Goal: Check status

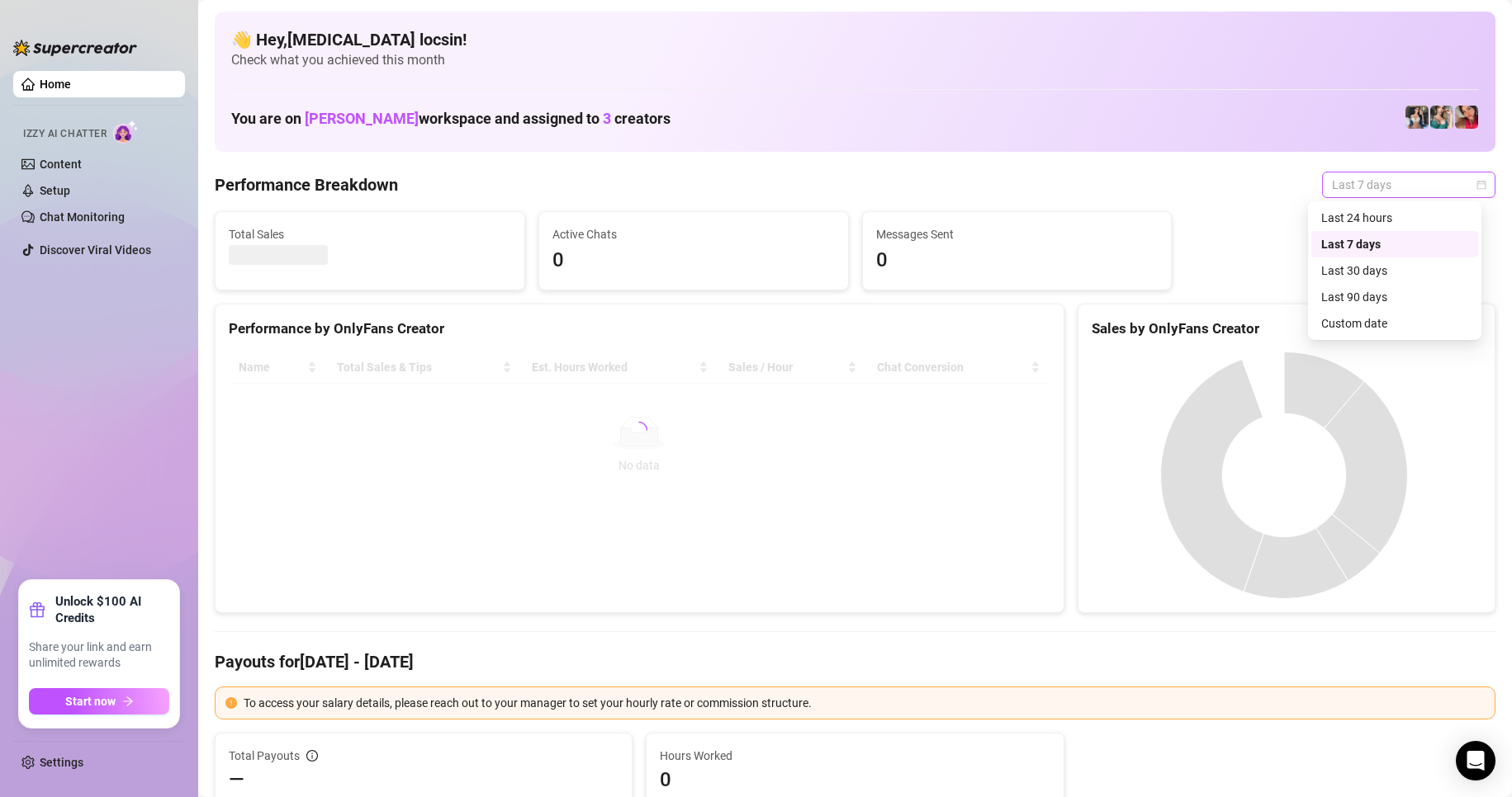
click at [1371, 173] on span "Last 7 days" at bounding box center [1408, 184] width 154 height 25
click at [1358, 332] on div "Custom date" at bounding box center [1394, 323] width 147 height 19
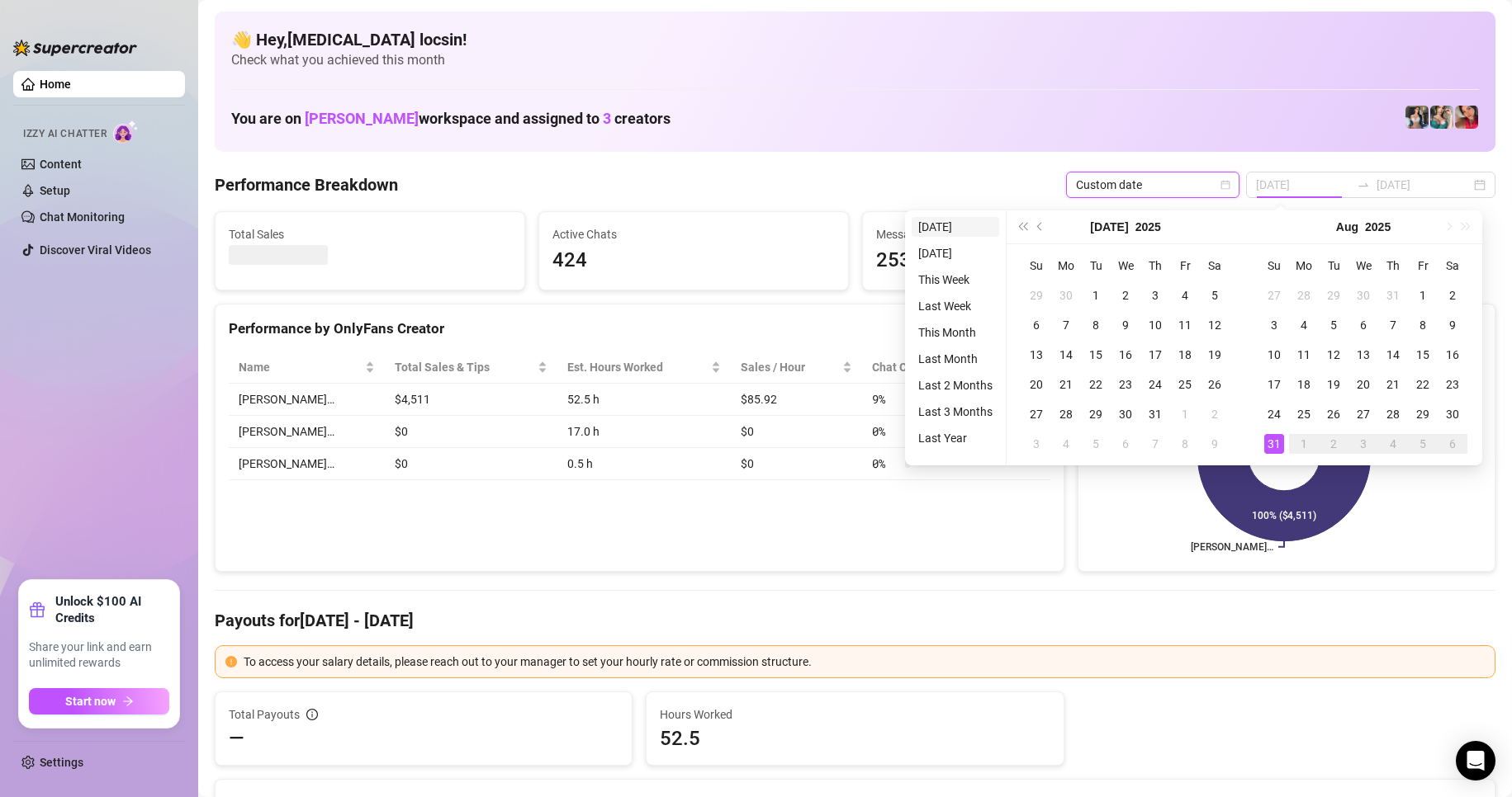
click at [967, 220] on li "[DATE]" at bounding box center [955, 226] width 87 height 19
type input "[DATE]"
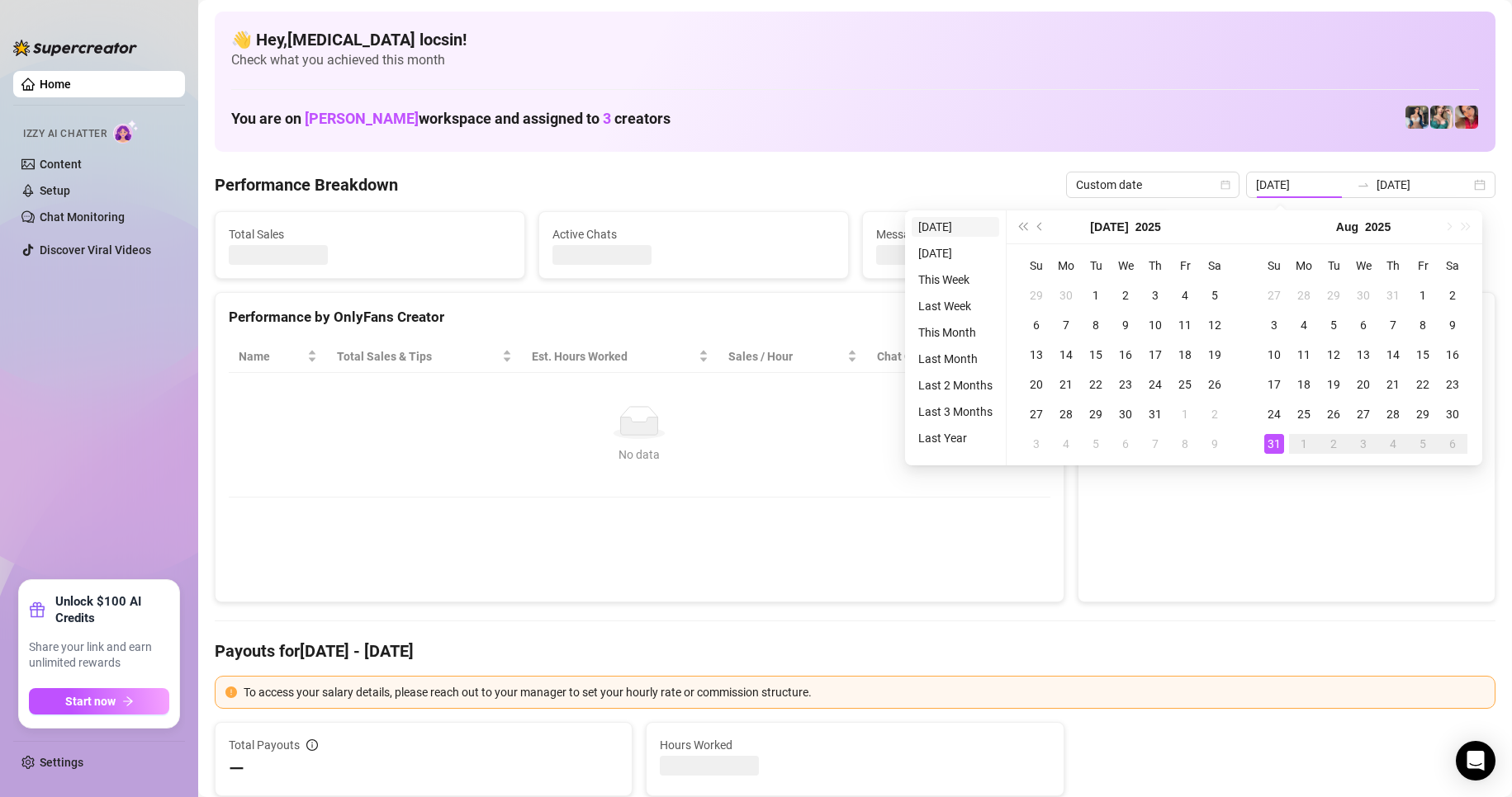
type input "[DATE]"
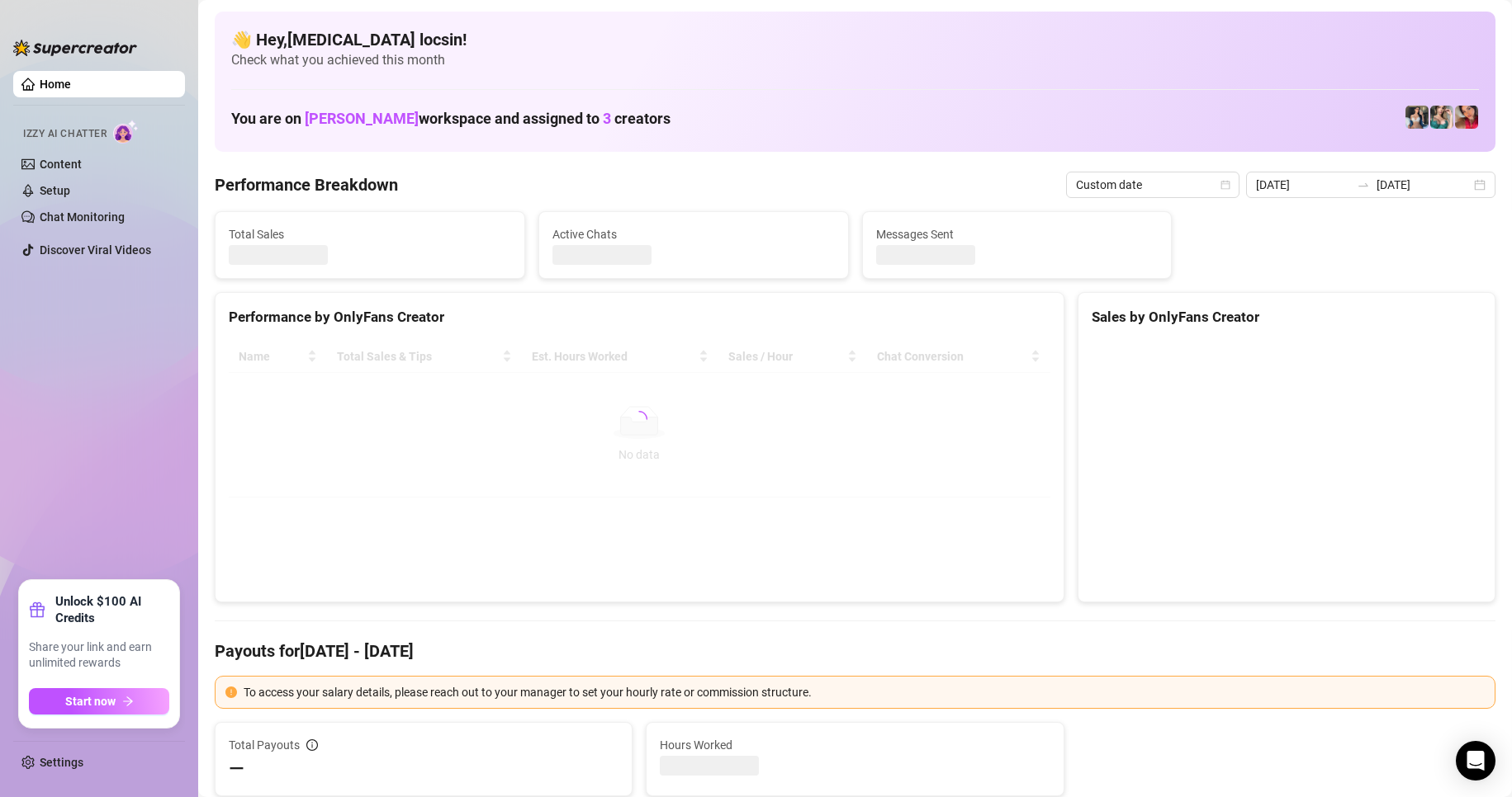
click at [844, 136] on div "👋 Hey, [MEDICAL_DATA] locsin ! Check what you achieved this month You are on [P…" at bounding box center [855, 81] width 1280 height 140
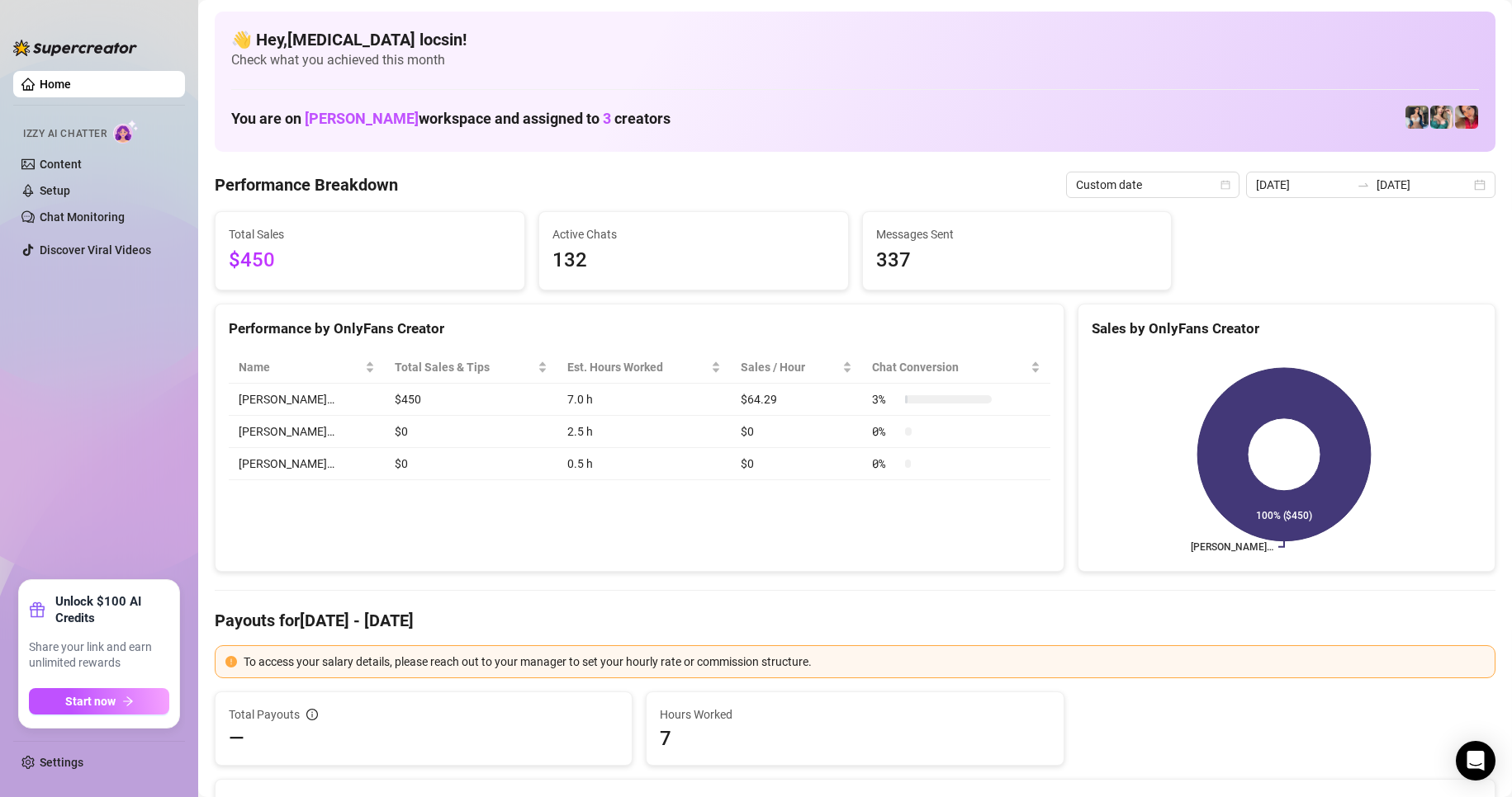
click at [1351, 191] on div at bounding box center [1363, 184] width 26 height 13
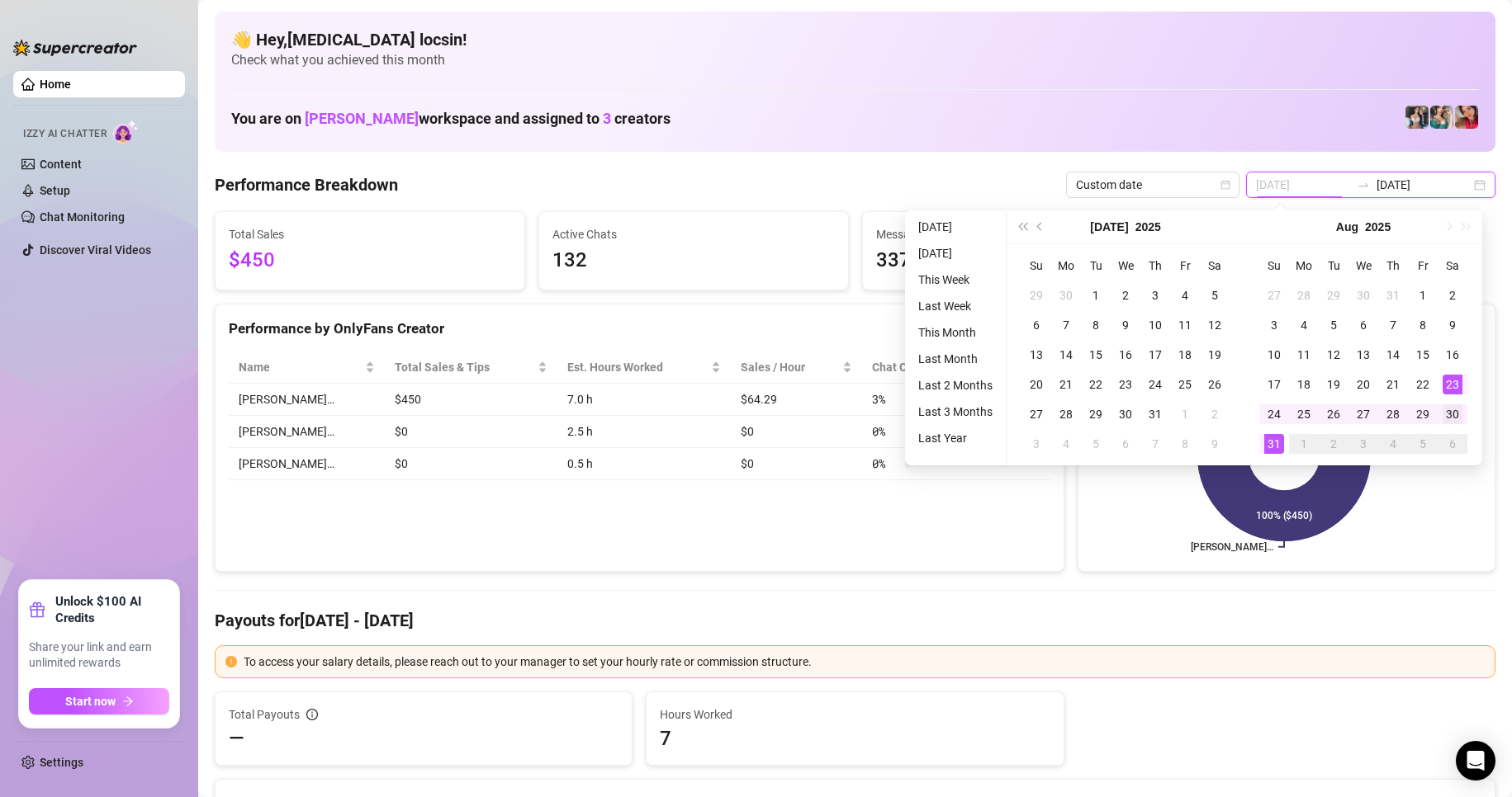
type input "[DATE]"
click at [1447, 414] on div "30" at bounding box center [1452, 413] width 19 height 19
type input "[DATE]"
click at [1283, 445] on div "31" at bounding box center [1273, 443] width 19 height 19
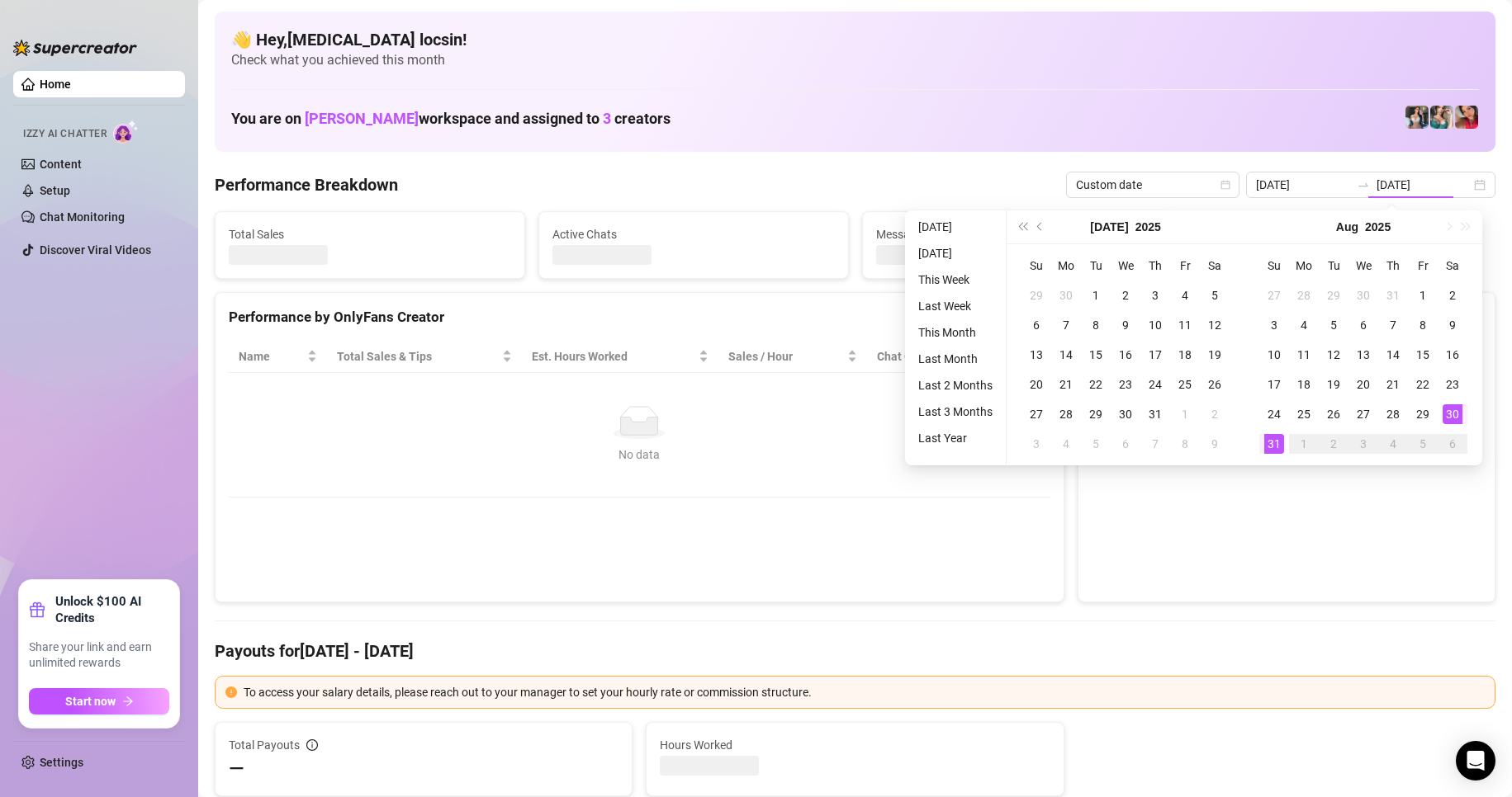
type input "[DATE]"
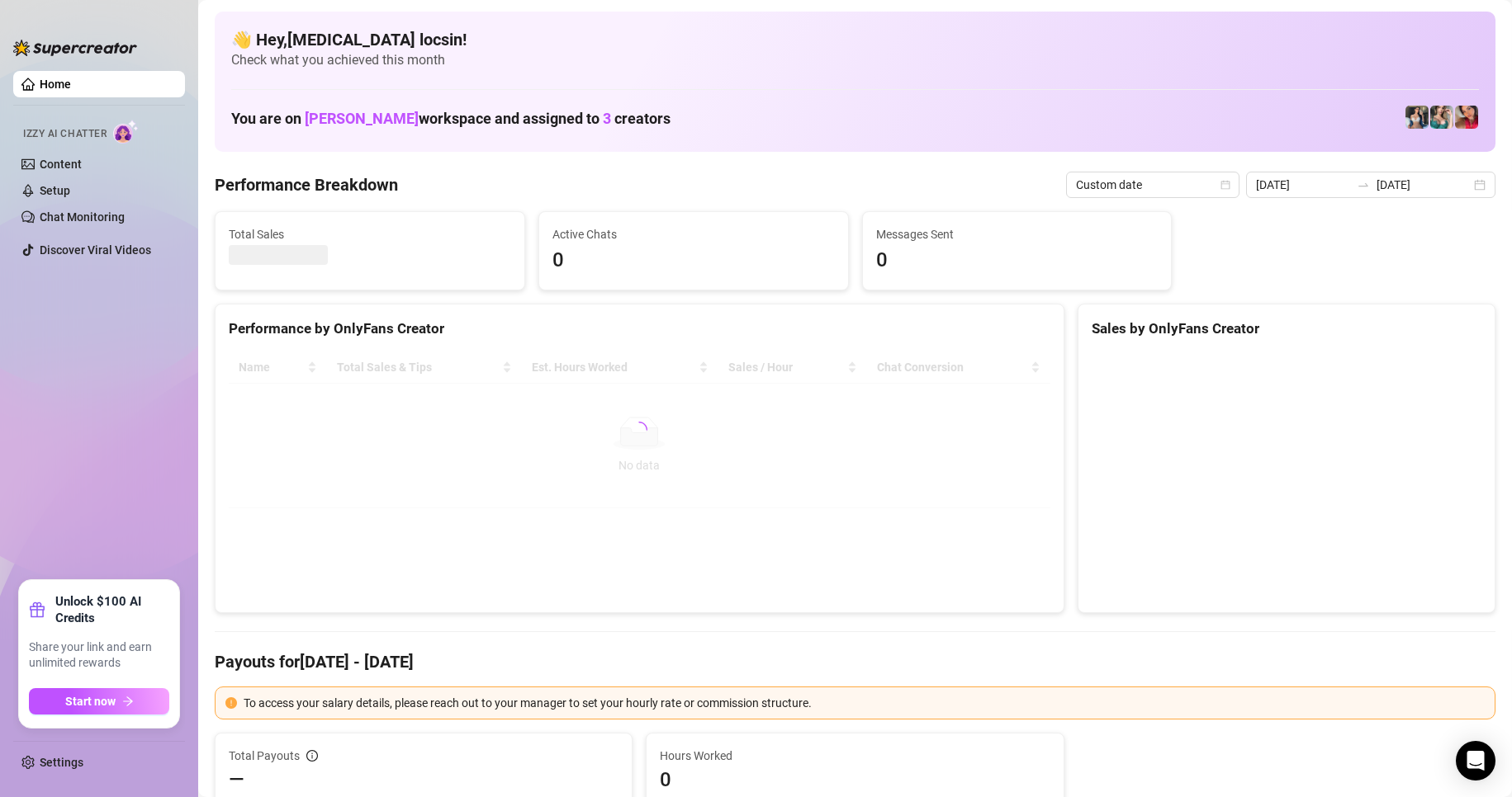
click at [356, 193] on Breakdown "Performance Breakdown" at bounding box center [307, 184] width 184 height 23
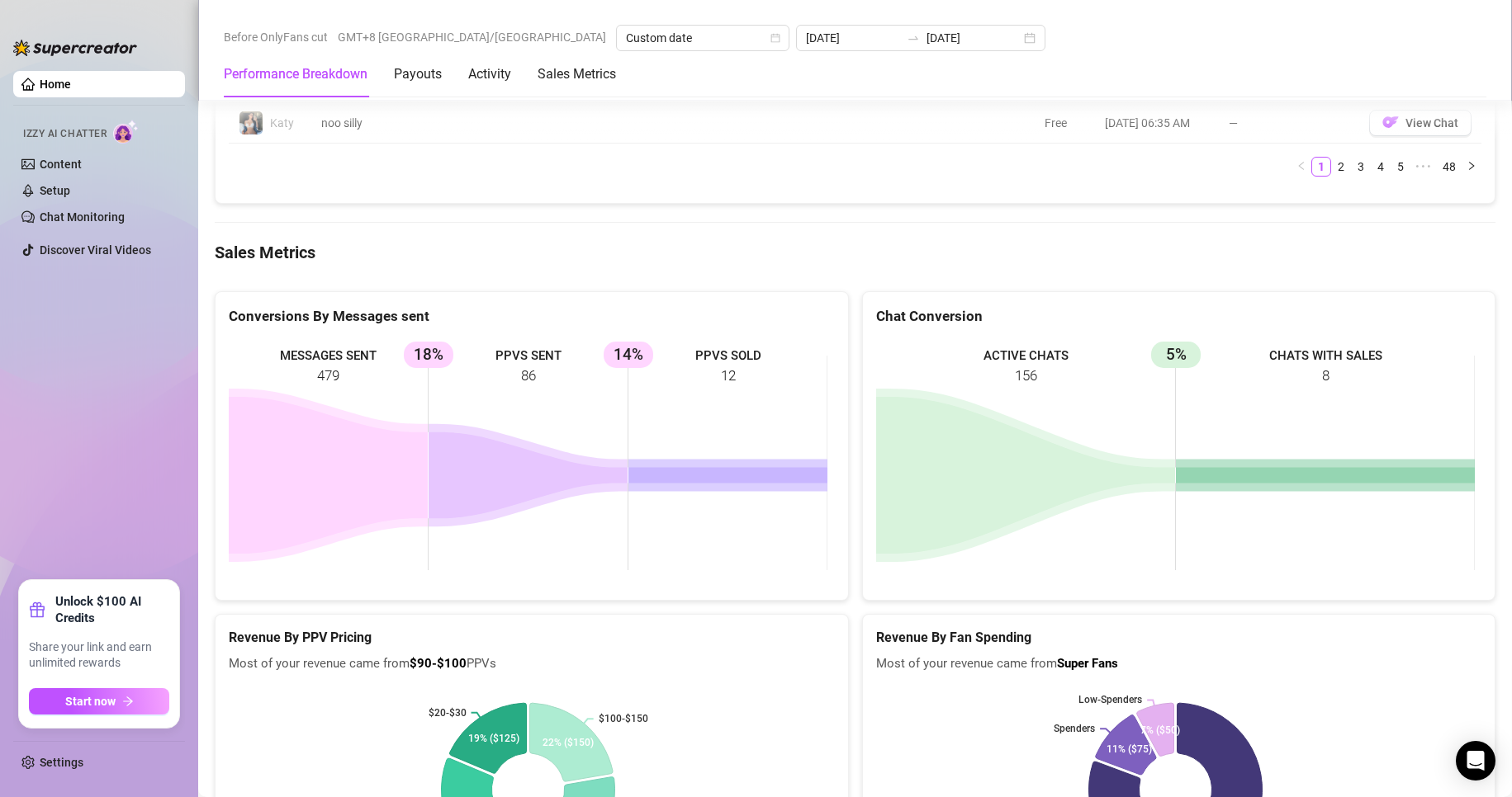
scroll to position [2063, 0]
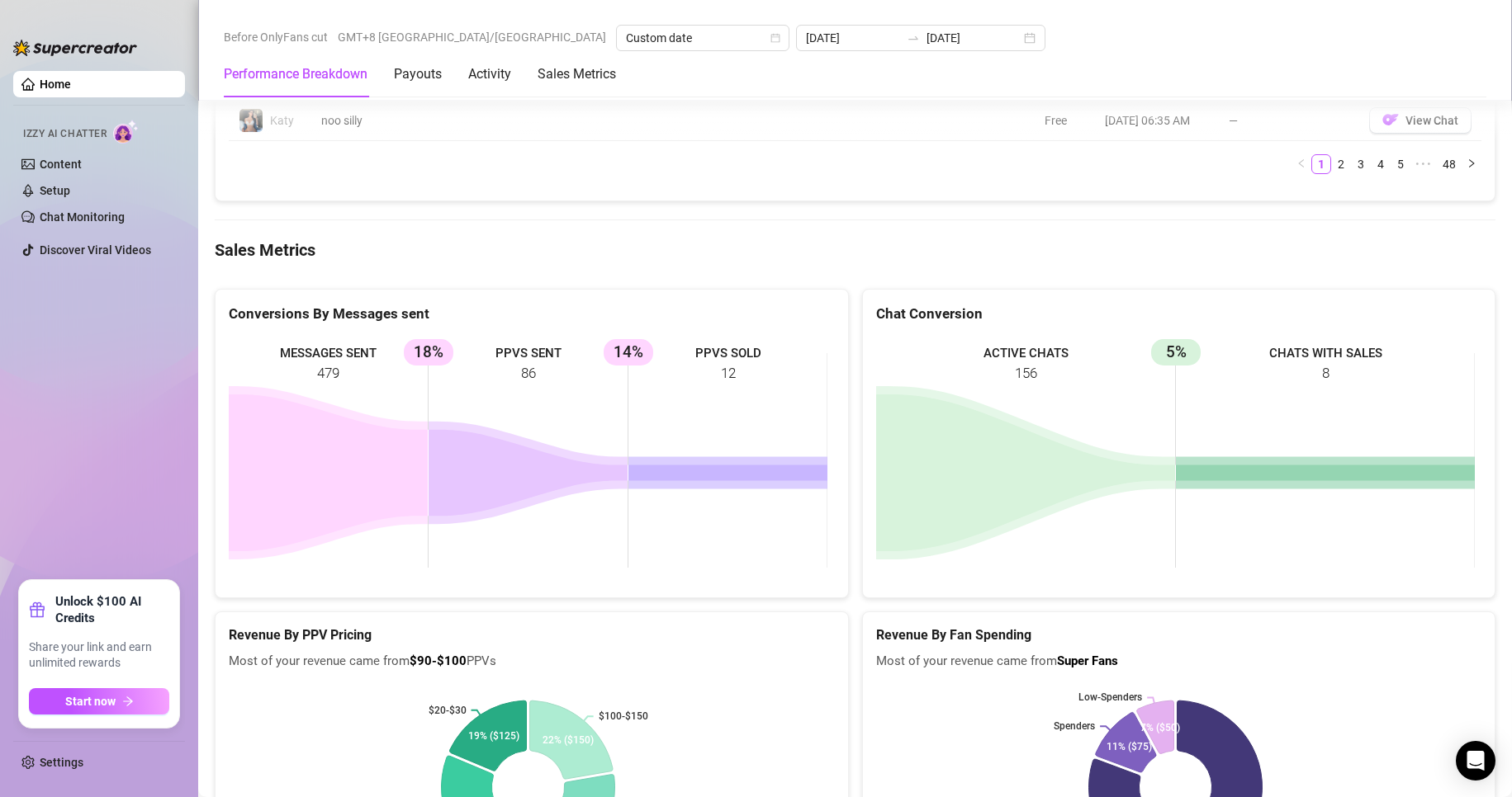
click at [660, 597] on div "MESSAGES SENT 479 PPVS SENT 86 18% PPVS SOLD 12 14%" at bounding box center [531, 461] width 632 height 274
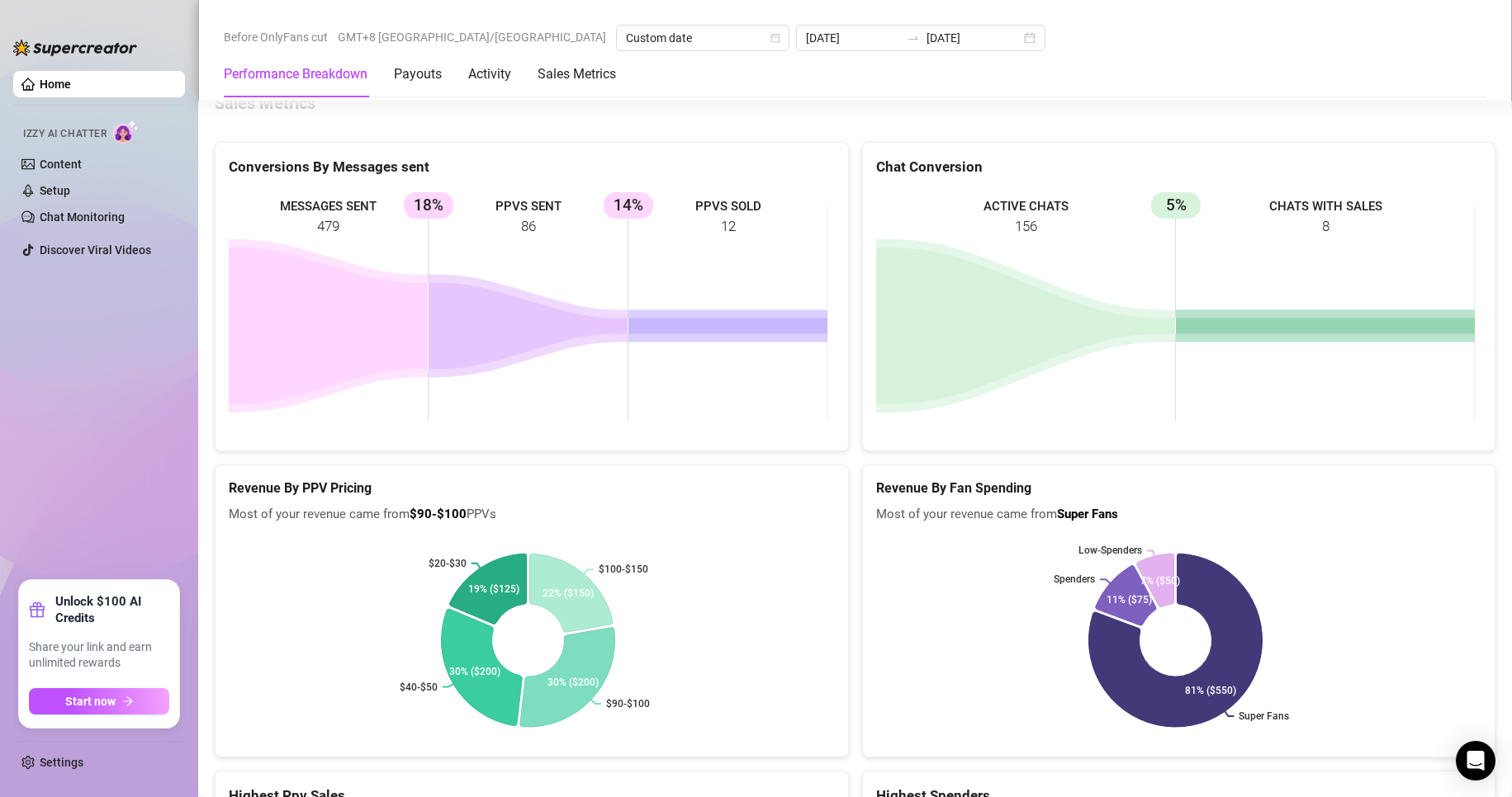
scroll to position [2201, 0]
